Goal: Transaction & Acquisition: Book appointment/travel/reservation

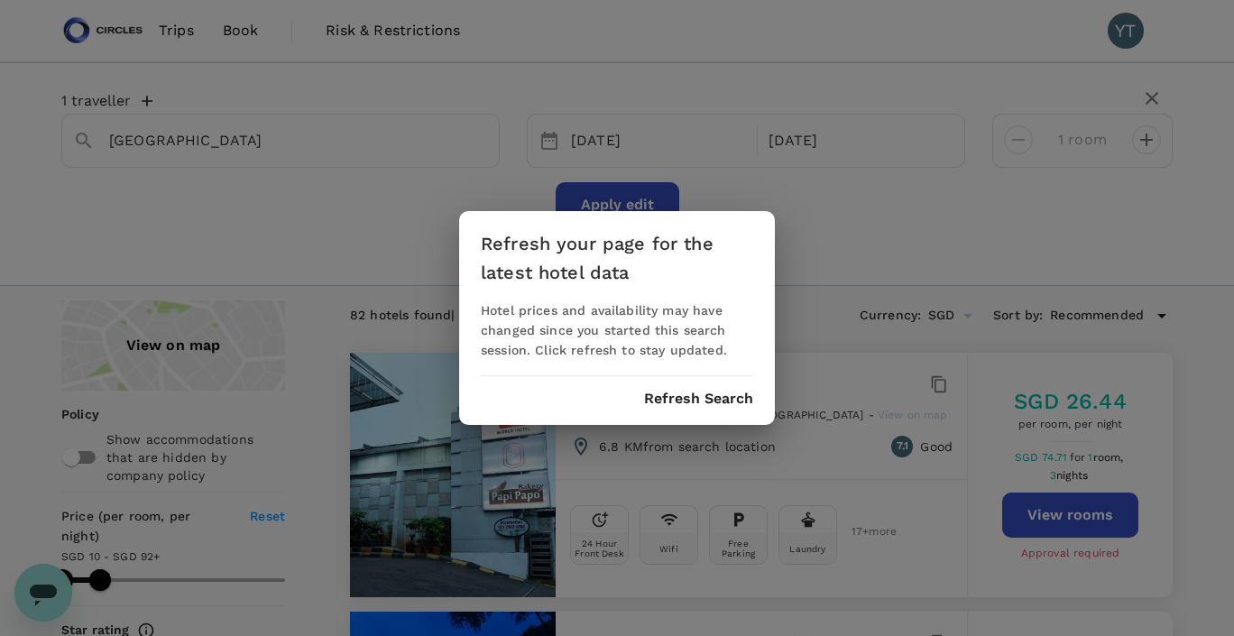
click at [692, 399] on button "Refresh Search" at bounding box center [698, 399] width 109 height 16
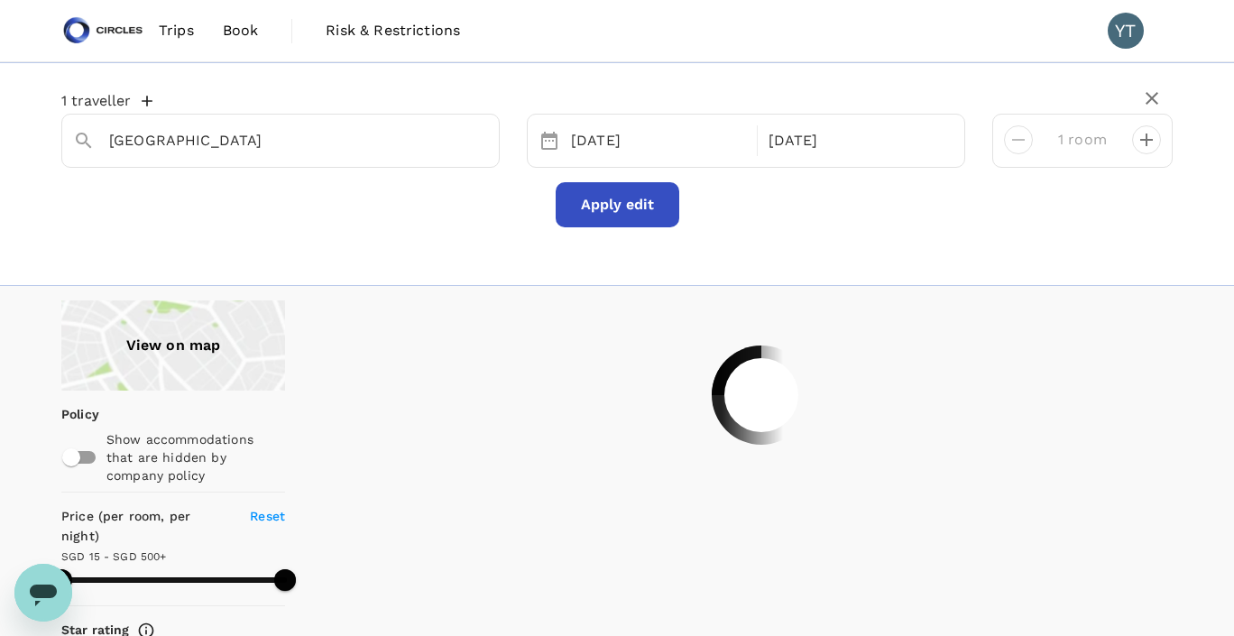
type input "499.34"
type input "13.34"
type input "499.47"
type input "7.47"
type input "499.47"
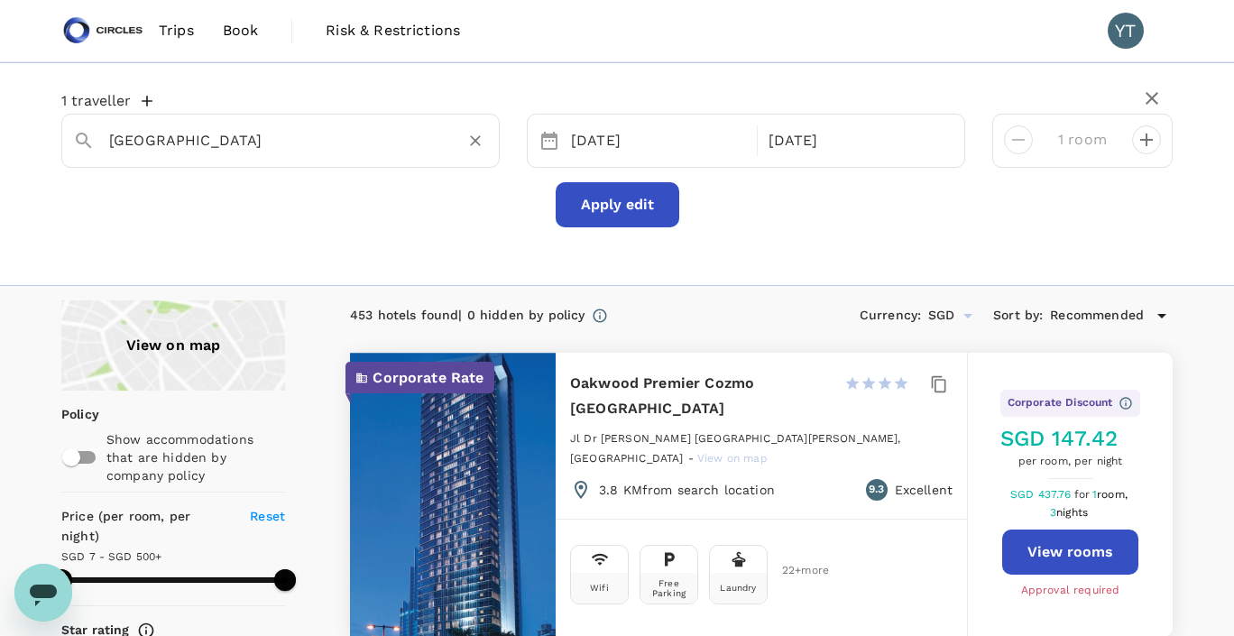
click at [330, 144] on input "[GEOGRAPHIC_DATA]" at bounding box center [273, 140] width 328 height 28
click at [245, 142] on input "Favehotel Kusumanegara" at bounding box center [273, 140] width 328 height 28
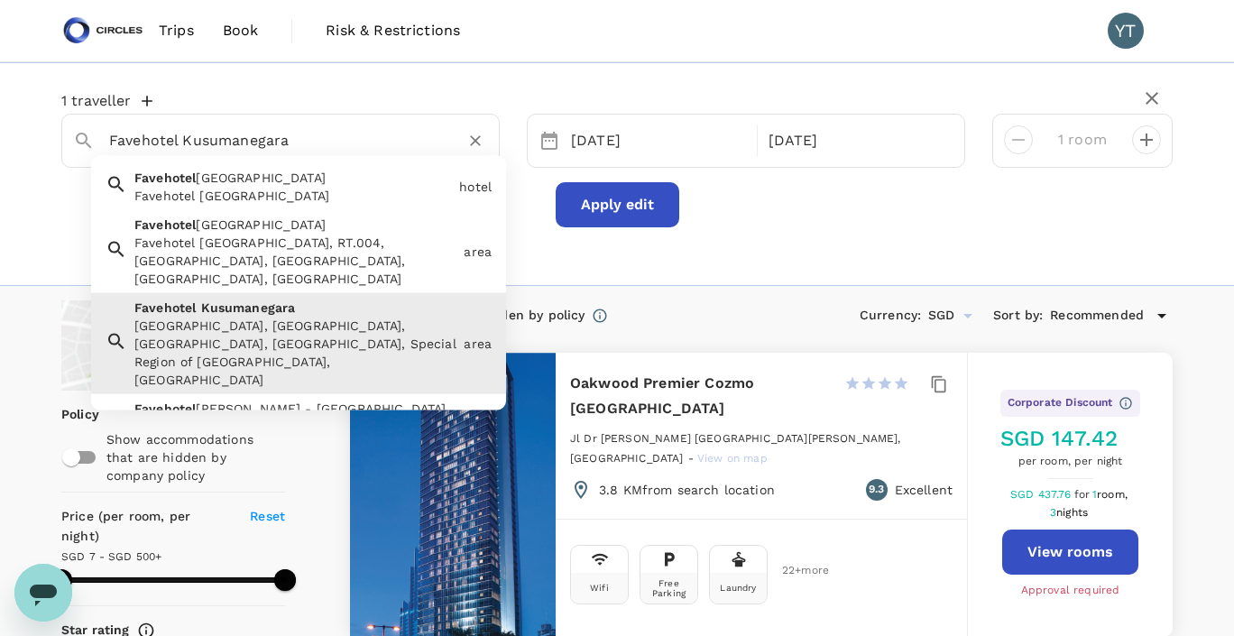
click at [245, 142] on input "Favehotel Kusumanegara" at bounding box center [273, 140] width 328 height 28
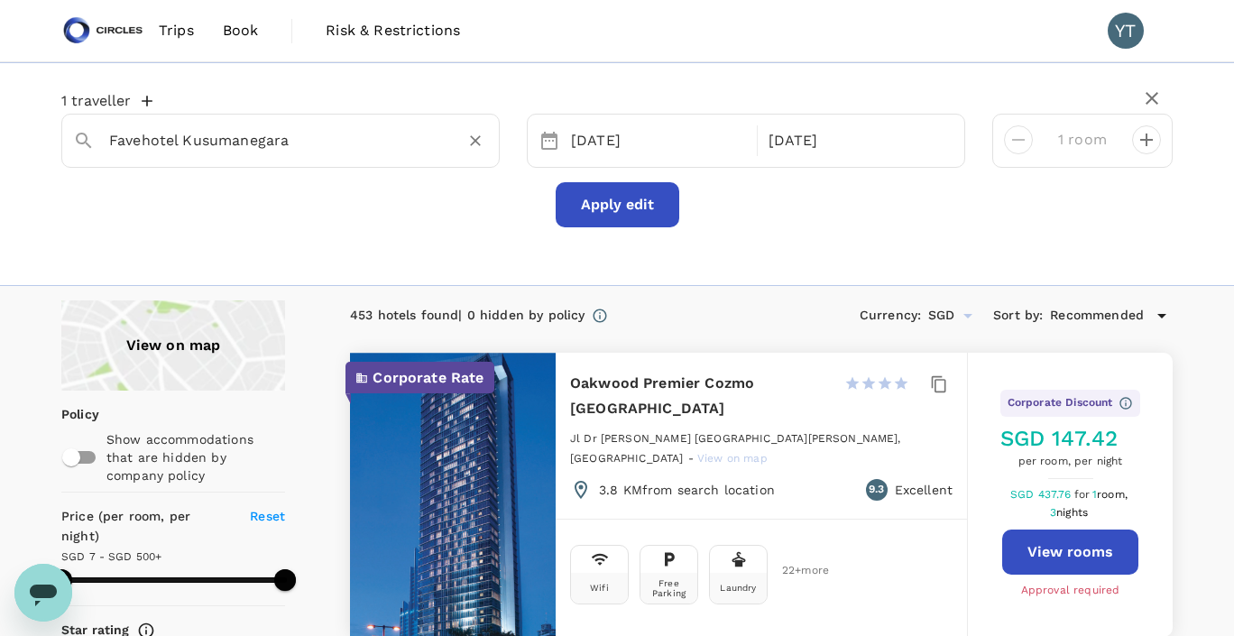
click at [254, 134] on input "Favehotel Kusumanegara" at bounding box center [273, 140] width 328 height 28
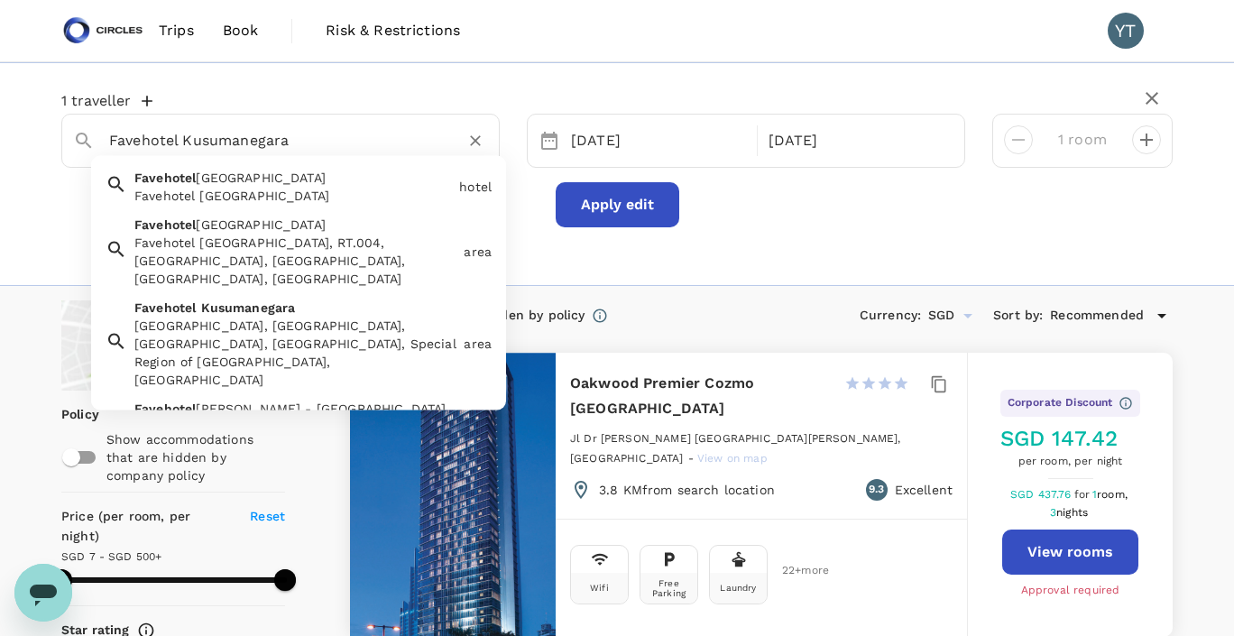
click at [254, 134] on input "Favehotel Kusumanegara" at bounding box center [273, 140] width 328 height 28
click at [254, 140] on input "Favehotel Kusumanegara" at bounding box center [273, 140] width 328 height 28
click at [672, 257] on div "1 traveller Favehotel [GEOGRAPHIC_DATA]negara [GEOGRAPHIC_DATA] [GEOGRAPHIC_DAT…" at bounding box center [617, 174] width 1234 height 224
drag, startPoint x: 354, startPoint y: 146, endPoint x: -44, endPoint y: 147, distance: 397.9
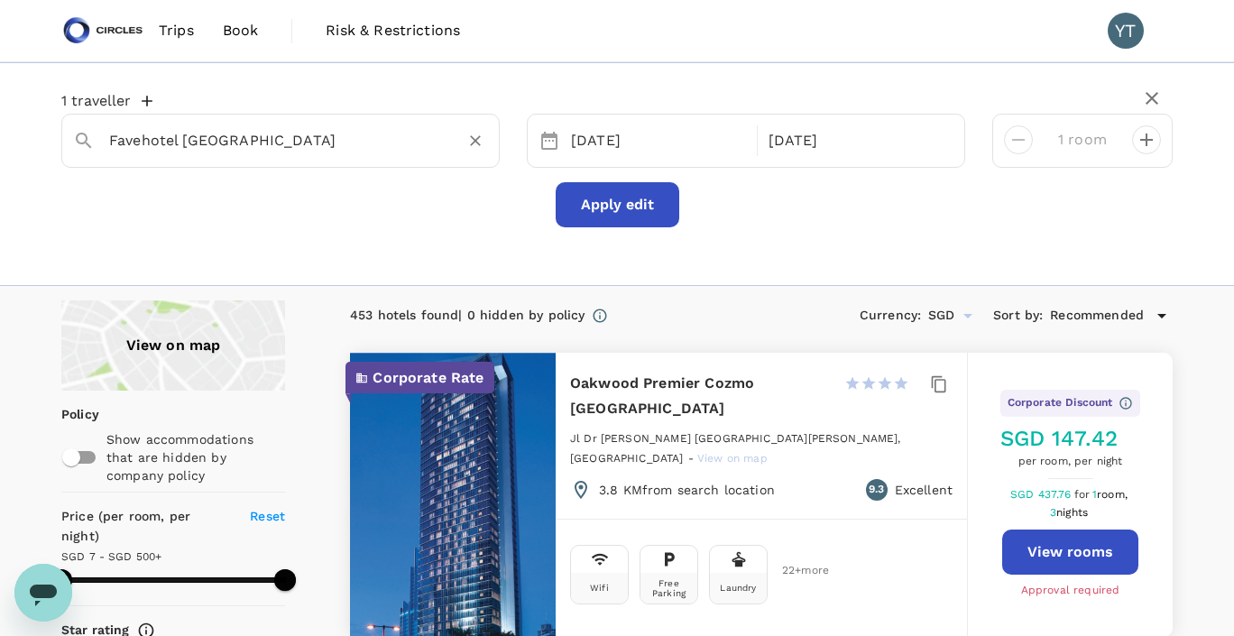
click at [248, 141] on input "Favehotel [GEOGRAPHIC_DATA]" at bounding box center [273, 140] width 328 height 28
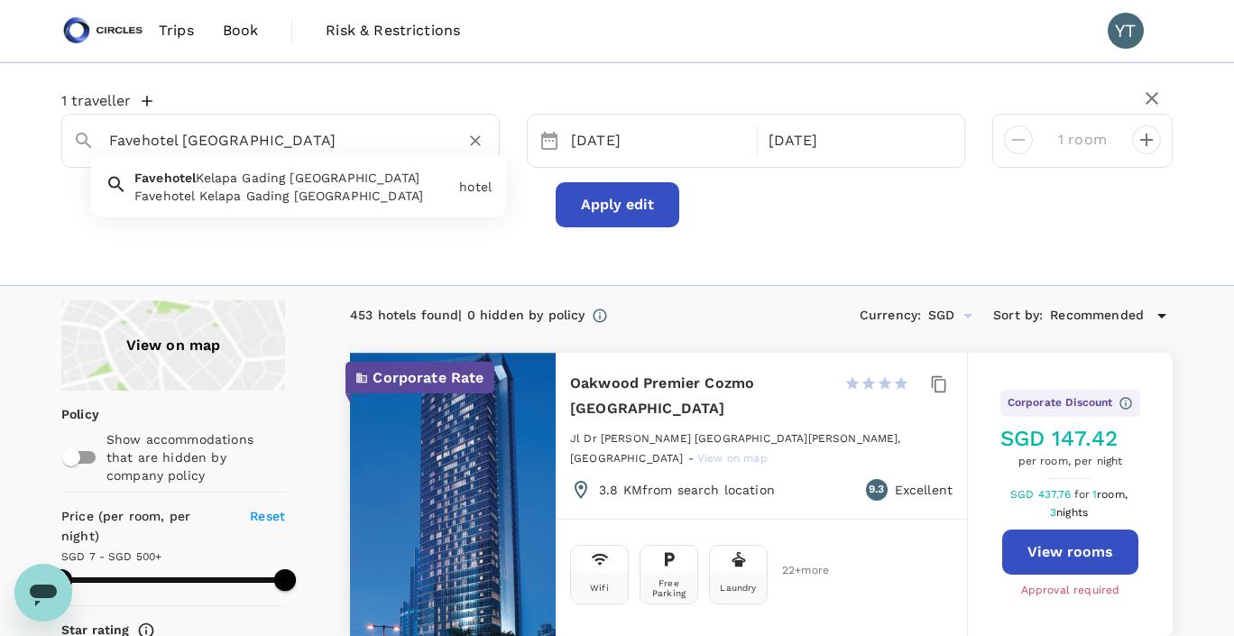
click at [248, 141] on input "Favehotel [GEOGRAPHIC_DATA]" at bounding box center [273, 140] width 328 height 28
click at [307, 145] on input "Favehotel [GEOGRAPHIC_DATA]" at bounding box center [273, 140] width 328 height 28
drag, startPoint x: 298, startPoint y: 140, endPoint x: 182, endPoint y: 144, distance: 115.6
click at [182, 144] on input "Favehotel [GEOGRAPHIC_DATA]" at bounding box center [273, 140] width 328 height 28
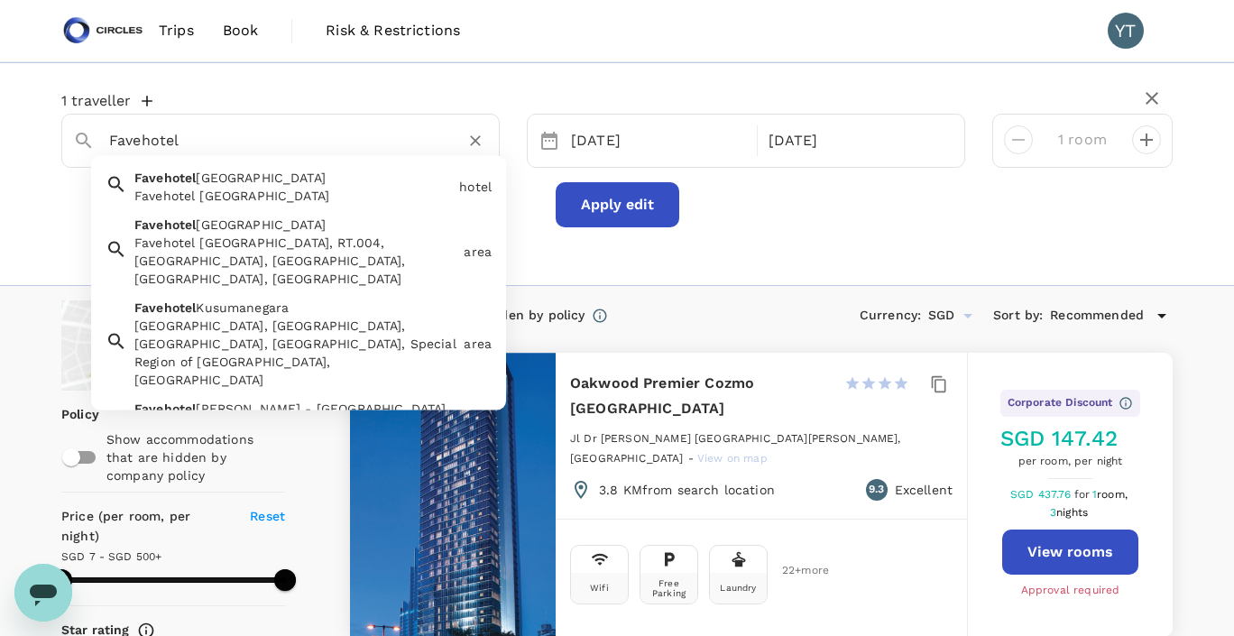
click at [231, 235] on div "Favehotel [GEOGRAPHIC_DATA], RT.004, [GEOGRAPHIC_DATA], [GEOGRAPHIC_DATA], [GEO…" at bounding box center [295, 261] width 322 height 54
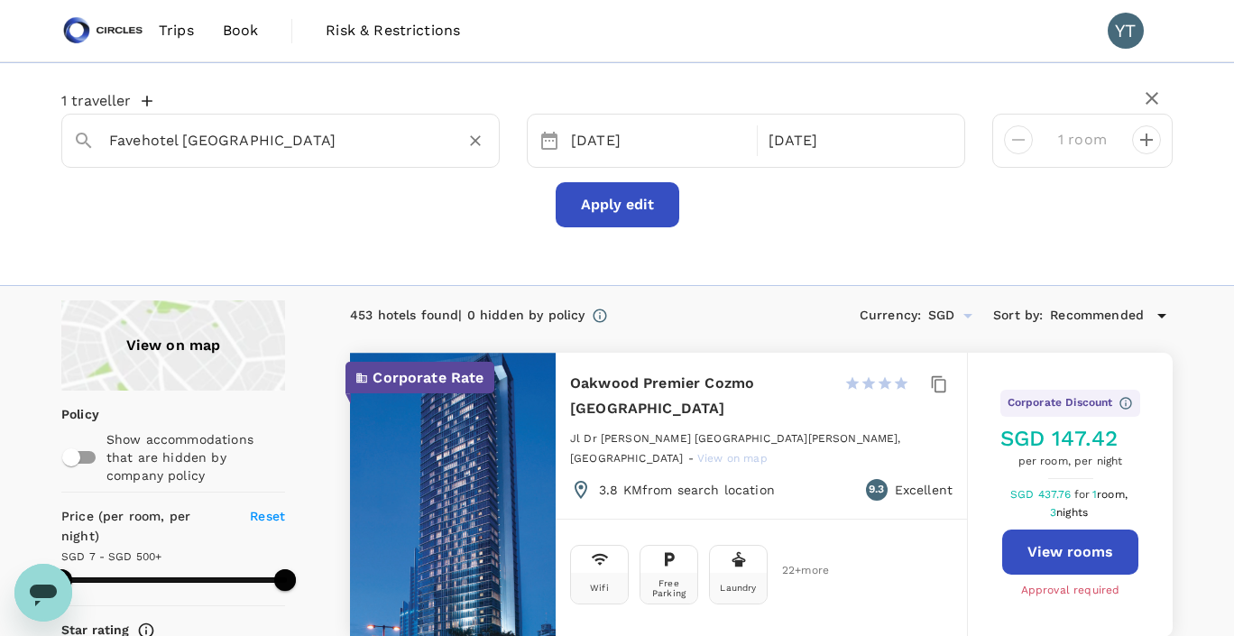
type input "Favehotel [GEOGRAPHIC_DATA]"
click at [631, 209] on button "Apply edit" at bounding box center [618, 204] width 124 height 45
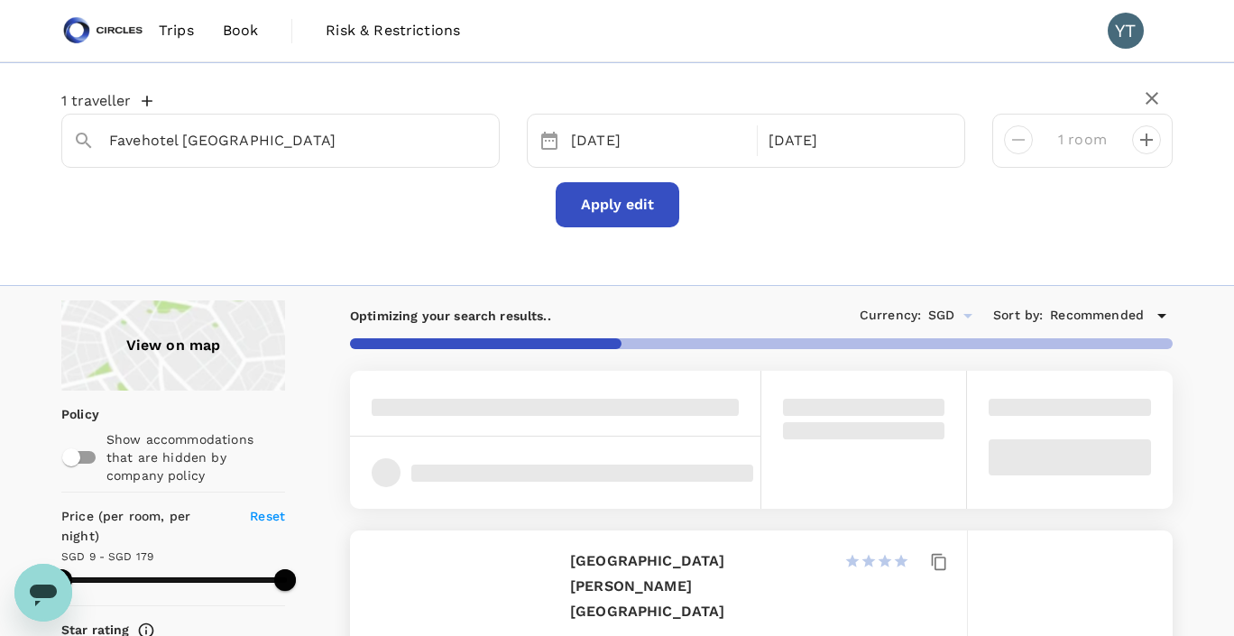
type input "178.44"
type input "8.44"
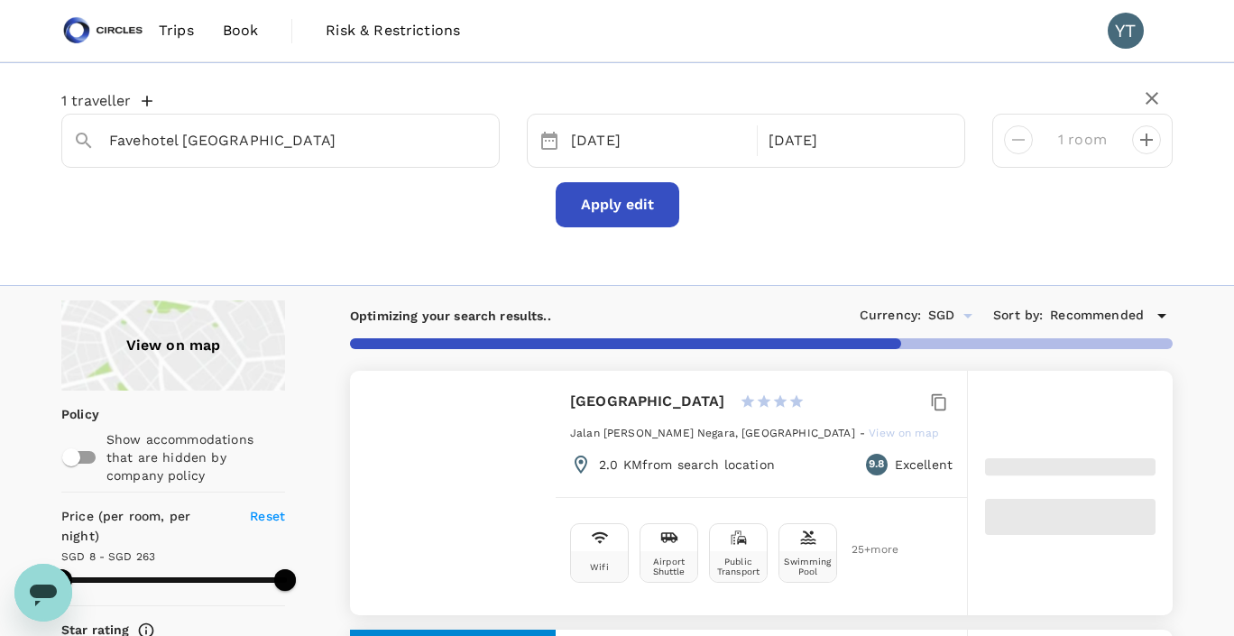
type input "262.44"
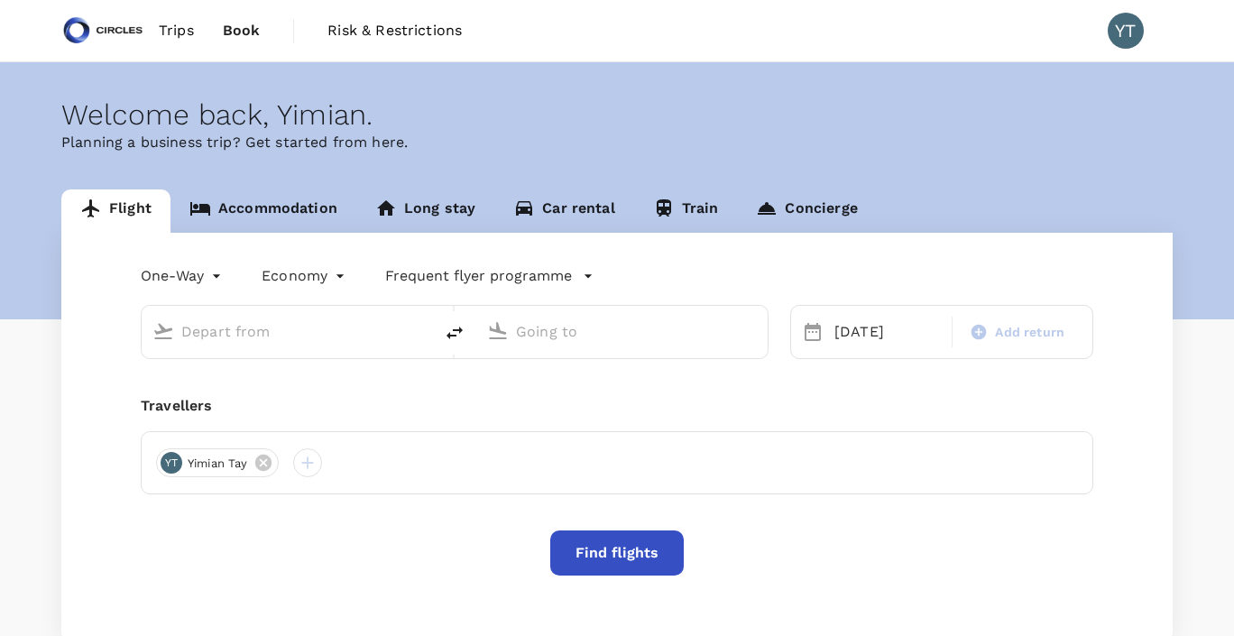
type input "Soekarno-Hatta Intl (CGK)"
type input "Singapore Changi (SIN)"
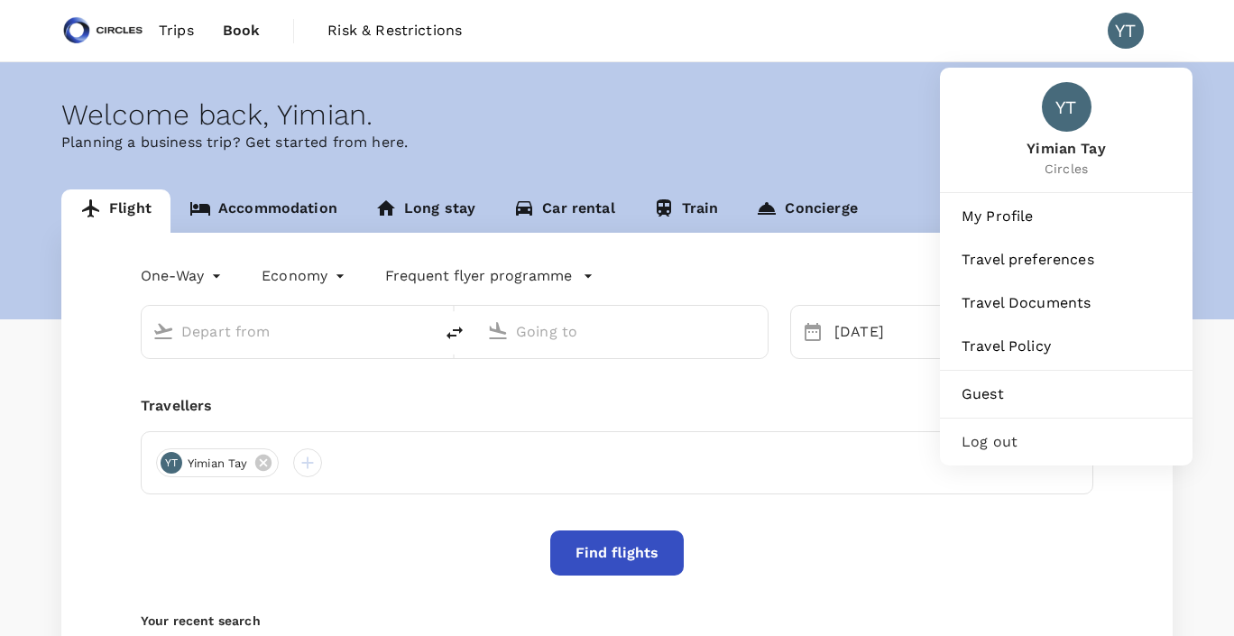
type input "Soekarno-Hatta Intl (CGK)"
type input "Singapore Changi (SIN)"
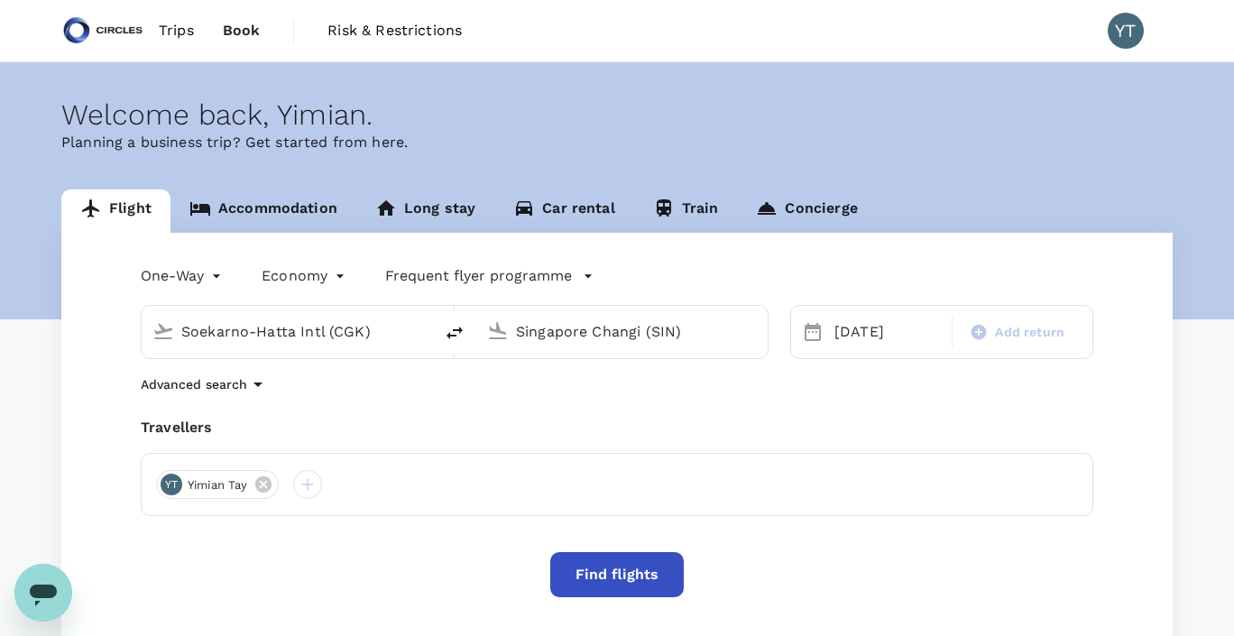
scroll to position [235, 0]
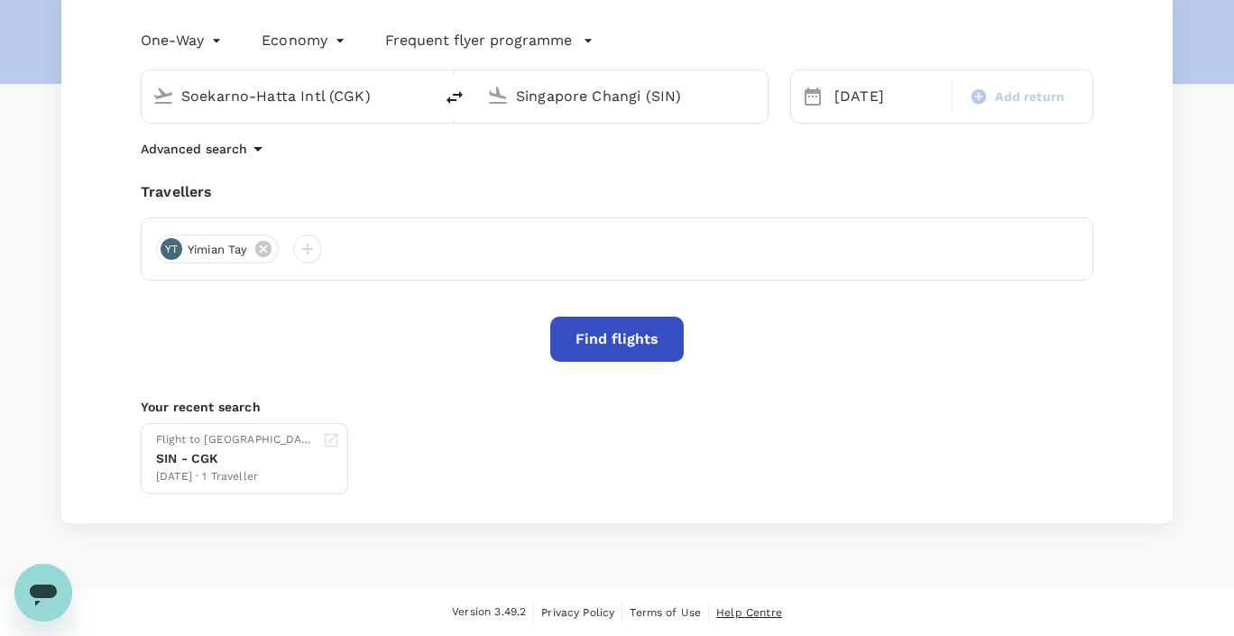
click at [755, 611] on span "Help Centre" at bounding box center [749, 612] width 66 height 13
